Goal: Task Accomplishment & Management: Use online tool/utility

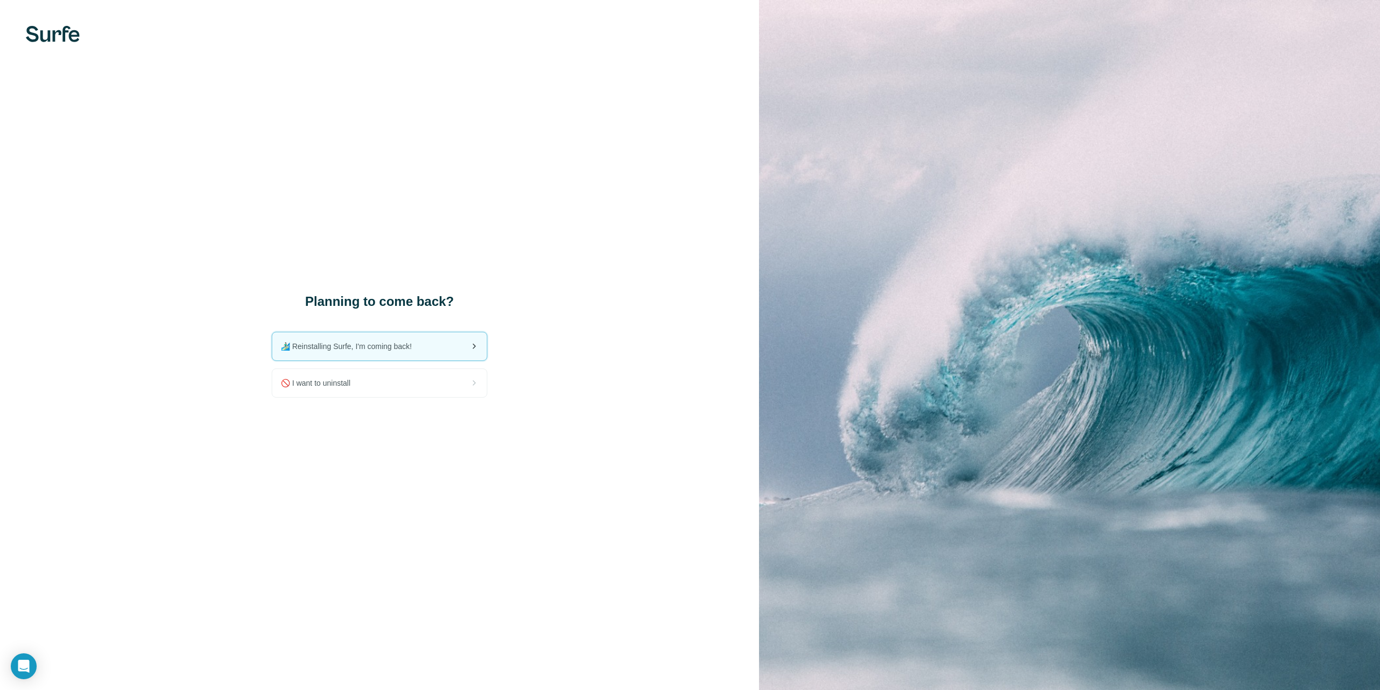
click at [410, 342] on span "🏄🏻‍♂️ Reinstalling Surfe, I'm coming back!" at bounding box center [351, 346] width 140 height 11
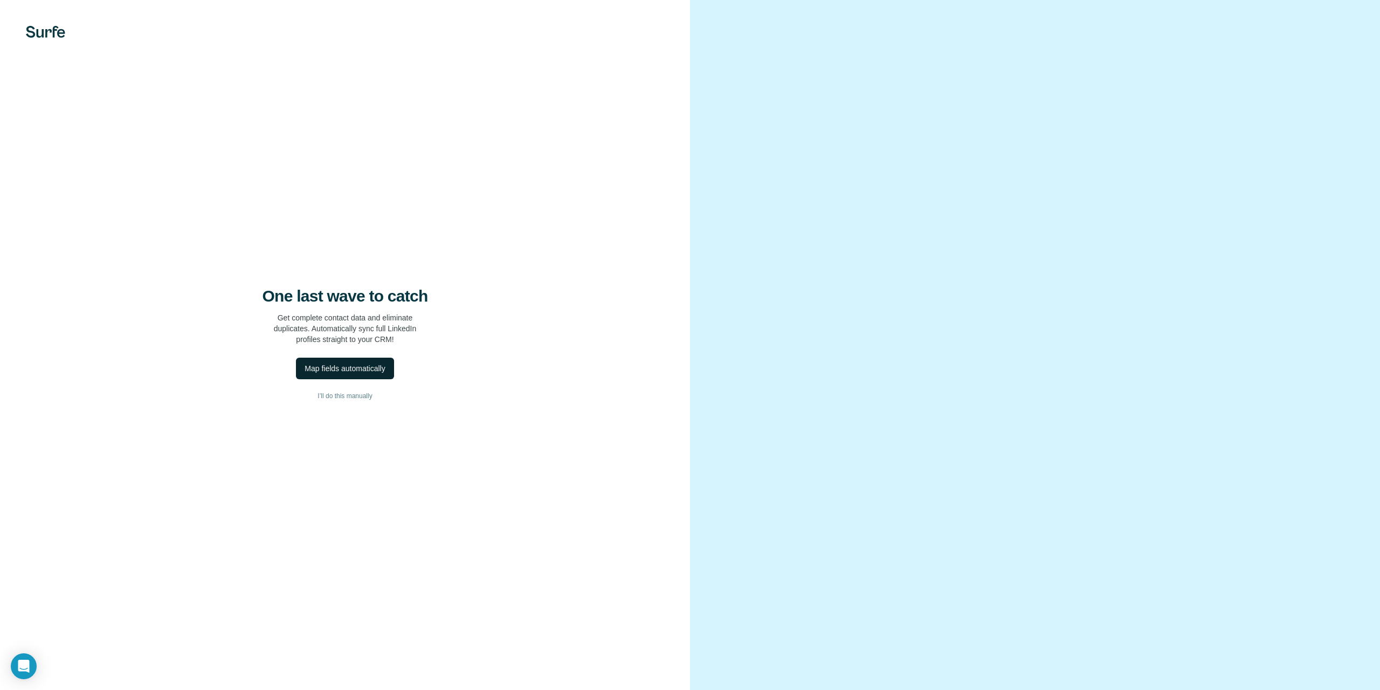
click at [357, 360] on button "Map fields automatically" at bounding box center [345, 369] width 98 height 22
click at [178, 609] on span "Close" at bounding box center [177, 614] width 19 height 11
drag, startPoint x: 177, startPoint y: 658, endPoint x: 190, endPoint y: 648, distance: 16.5
click at [183, 658] on span "Dismiss" at bounding box center [177, 663] width 26 height 11
click at [346, 402] on button "I’ll do this manually" at bounding box center [345, 396] width 647 height 16
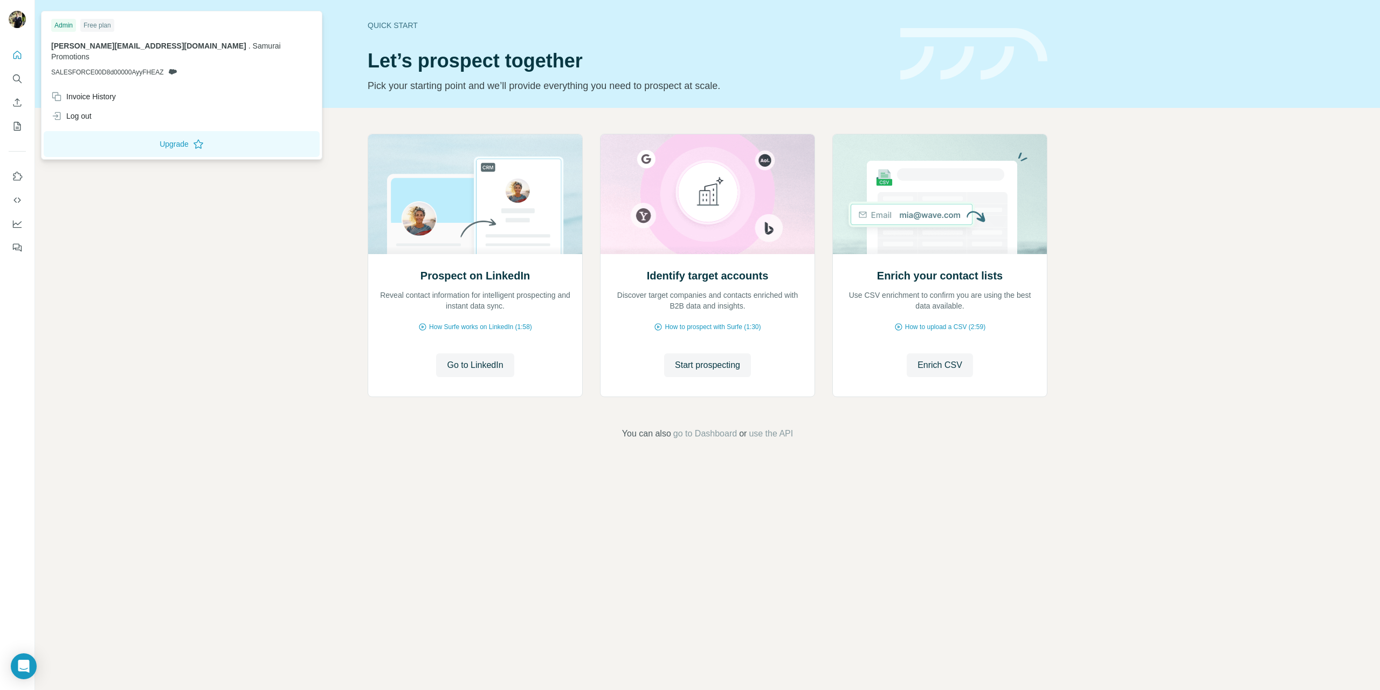
click at [12, 18] on img at bounding box center [17, 19] width 17 height 17
click at [17, 17] on img at bounding box center [17, 19] width 17 height 17
click at [111, 91] on div "Invoice History" at bounding box center [83, 96] width 65 height 11
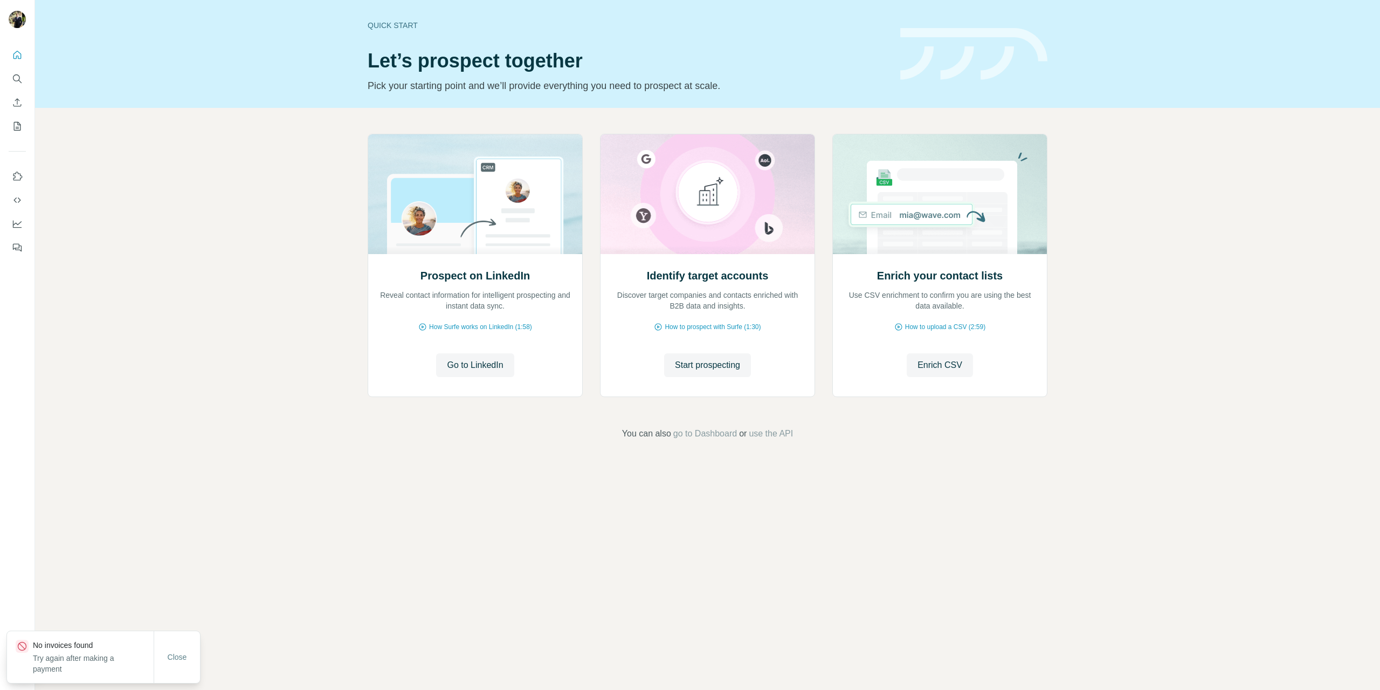
drag, startPoint x: 296, startPoint y: 533, endPoint x: 307, endPoint y: 546, distance: 17.2
click at [299, 537] on div "Quick start Let’s prospect together Pick your starting point and we’ll provide …" at bounding box center [707, 345] width 1345 height 690
